Goal: Task Accomplishment & Management: Complete application form

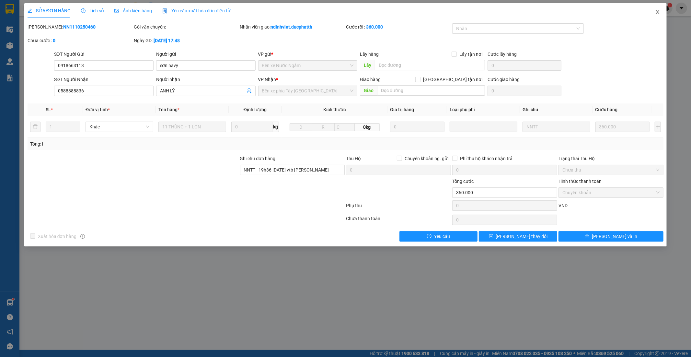
click at [660, 11] on icon "close" at bounding box center [657, 11] width 5 height 5
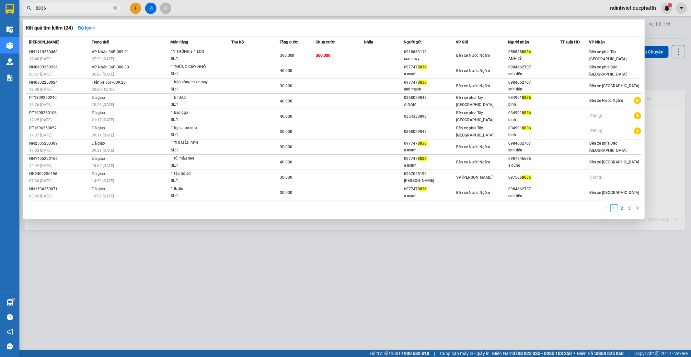
click at [95, 12] on span "8836" at bounding box center [71, 8] width 97 height 10
click at [96, 9] on input "8836" at bounding box center [74, 8] width 76 height 7
type input "9522"
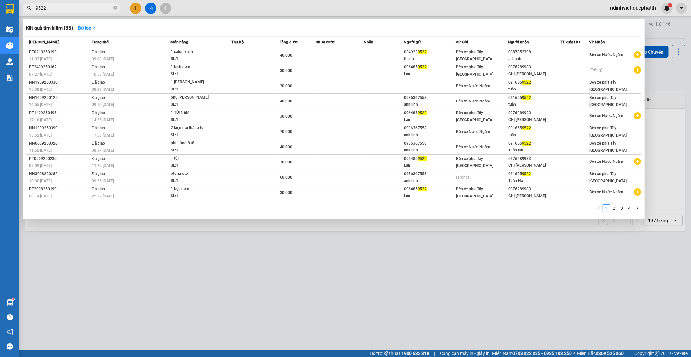
click at [53, 7] on input "9522" at bounding box center [74, 8] width 76 height 7
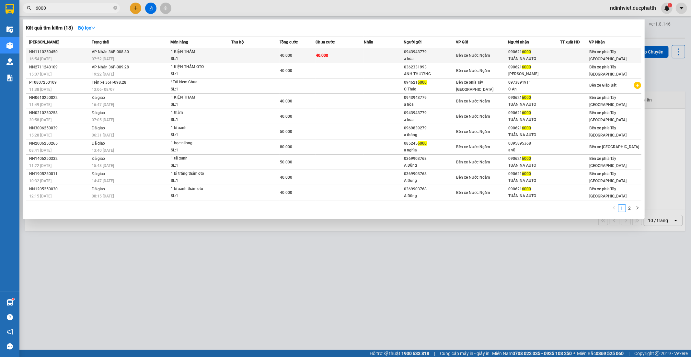
type input "6000"
click at [143, 55] on td "VP Nhận 36F-008.80 07:52 [DATE]" at bounding box center [130, 55] width 80 height 15
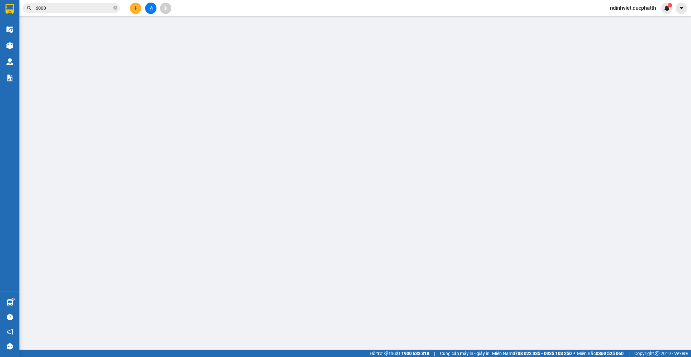
type input "0943943779"
type input "a hòa"
type input "0906216000"
type input "TUẤN NA AUTO"
type input "0"
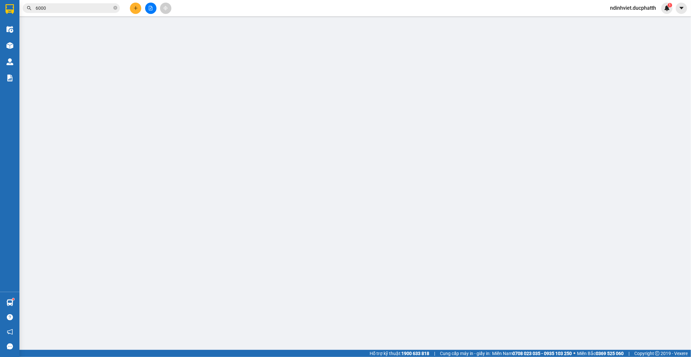
type input "40.000"
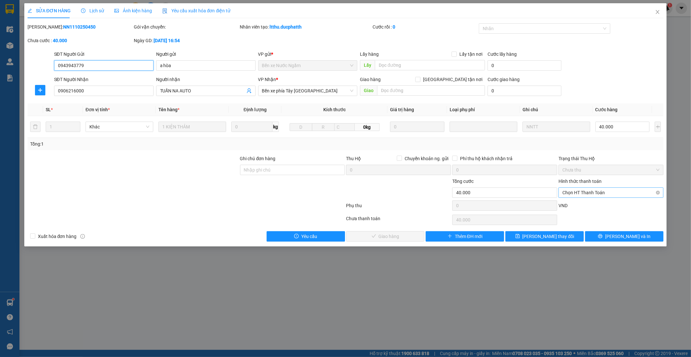
click at [617, 188] on span "Chọn HT Thanh Toán" at bounding box center [611, 193] width 97 height 10
click at [587, 221] on div "Chuyển khoản" at bounding box center [611, 226] width 105 height 10
type input "0"
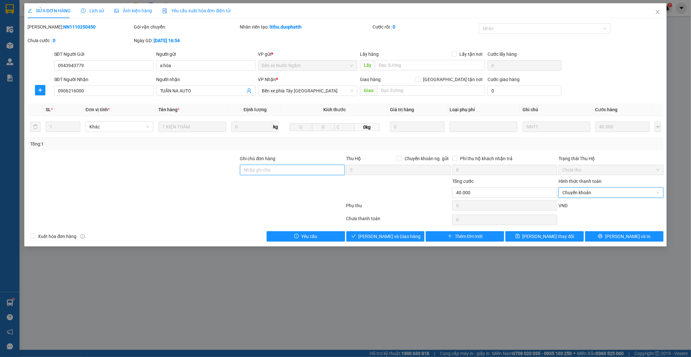
click at [285, 166] on input "Ghi chú đơn hàng" at bounding box center [292, 170] width 105 height 10
click at [289, 172] on input "Ghi chú đơn hàng" at bounding box center [292, 170] width 105 height 10
type input "20h48 [DATE] vtb cuoc san 360"
click at [407, 239] on button "[PERSON_NAME] và Giao hàng" at bounding box center [385, 236] width 78 height 10
